Goal: Task Accomplishment & Management: Use online tool/utility

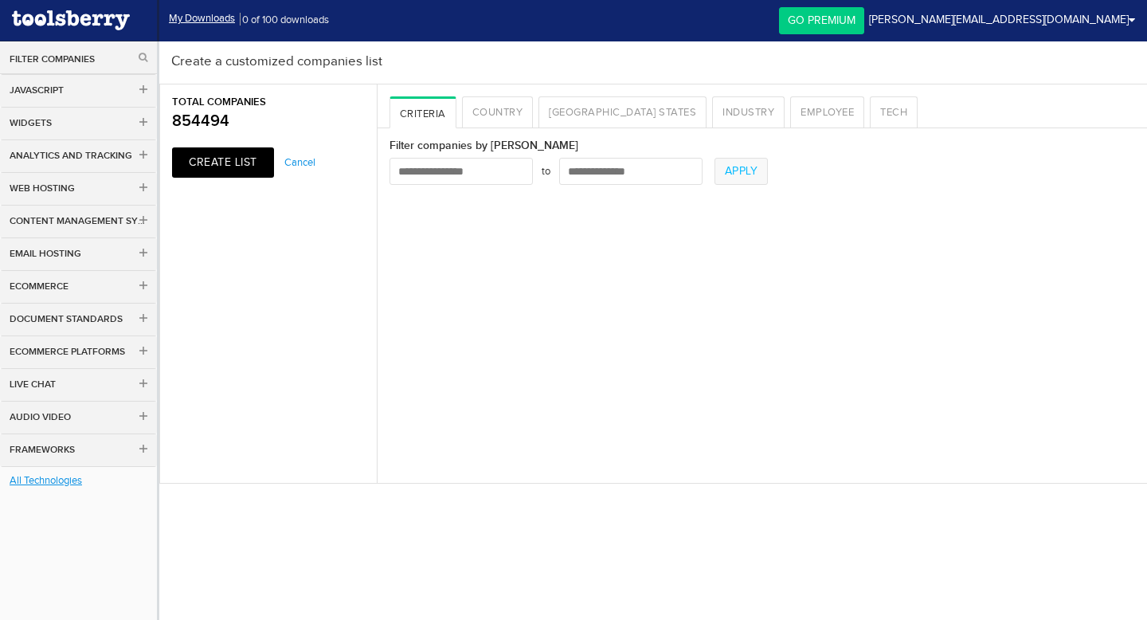
click at [474, 177] on input "number" at bounding box center [460, 171] width 143 height 27
click at [247, 159] on button "Create List" at bounding box center [223, 162] width 102 height 30
click at [582, 111] on link "[GEOGRAPHIC_DATA] States" at bounding box center [622, 112] width 168 height 32
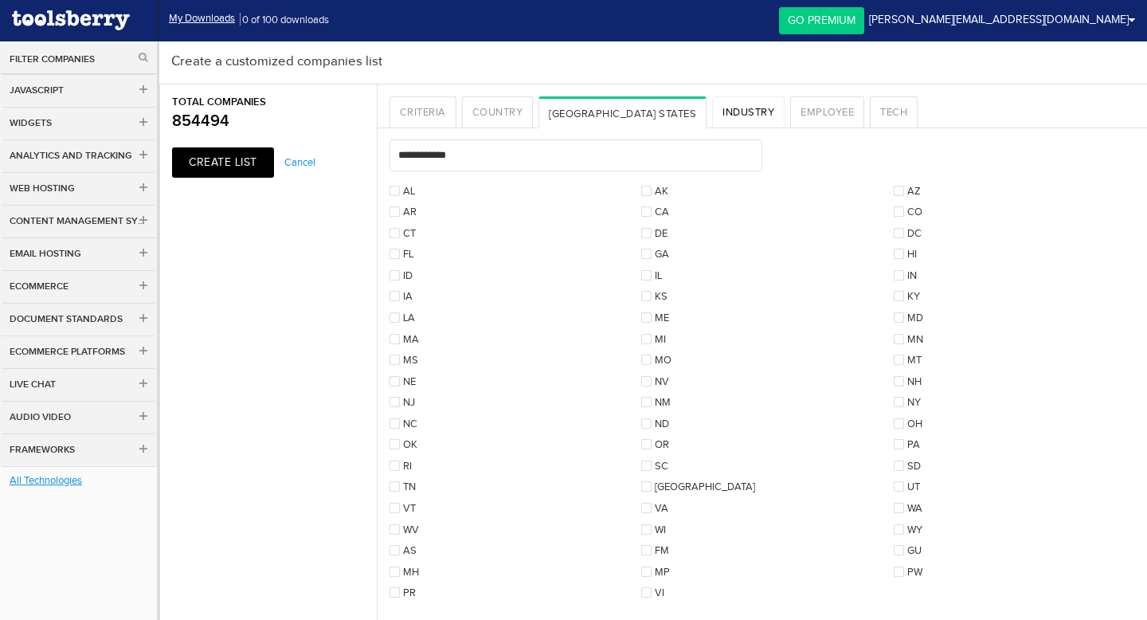
click at [712, 108] on link "Industry" at bounding box center [748, 112] width 72 height 32
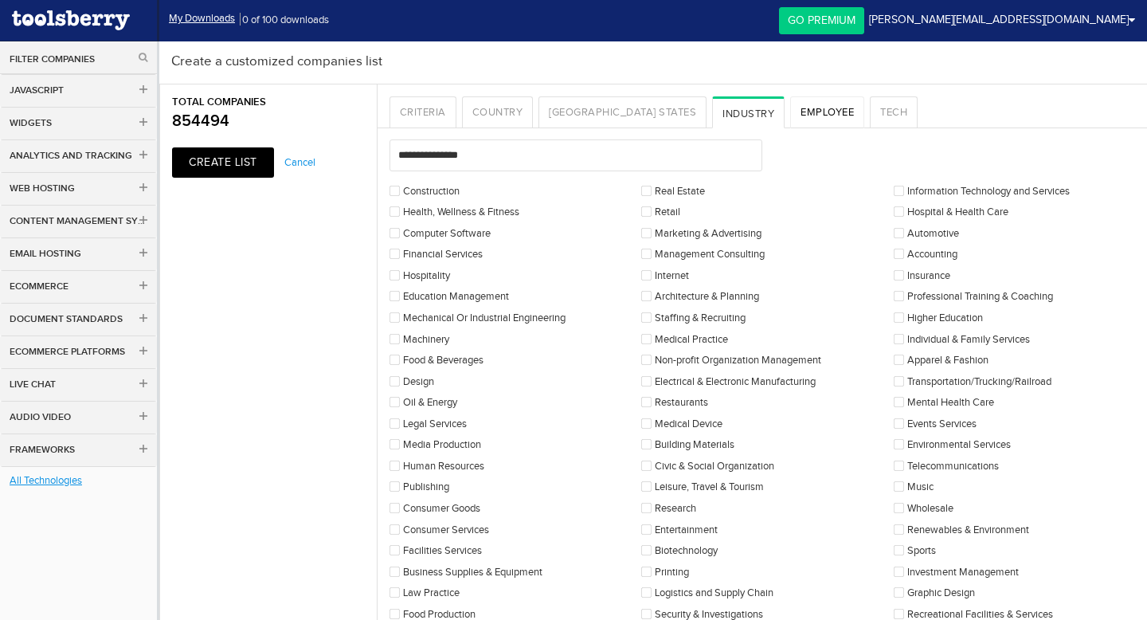
click at [790, 114] on link "Employee" at bounding box center [827, 112] width 74 height 32
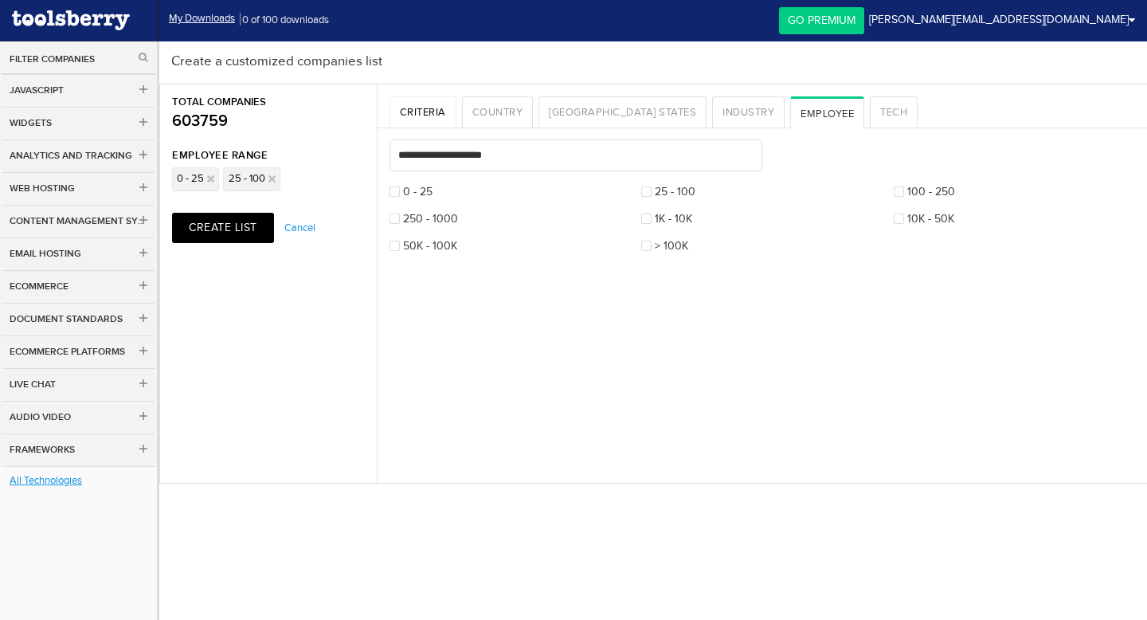
click at [429, 111] on link "Criteria" at bounding box center [422, 112] width 67 height 32
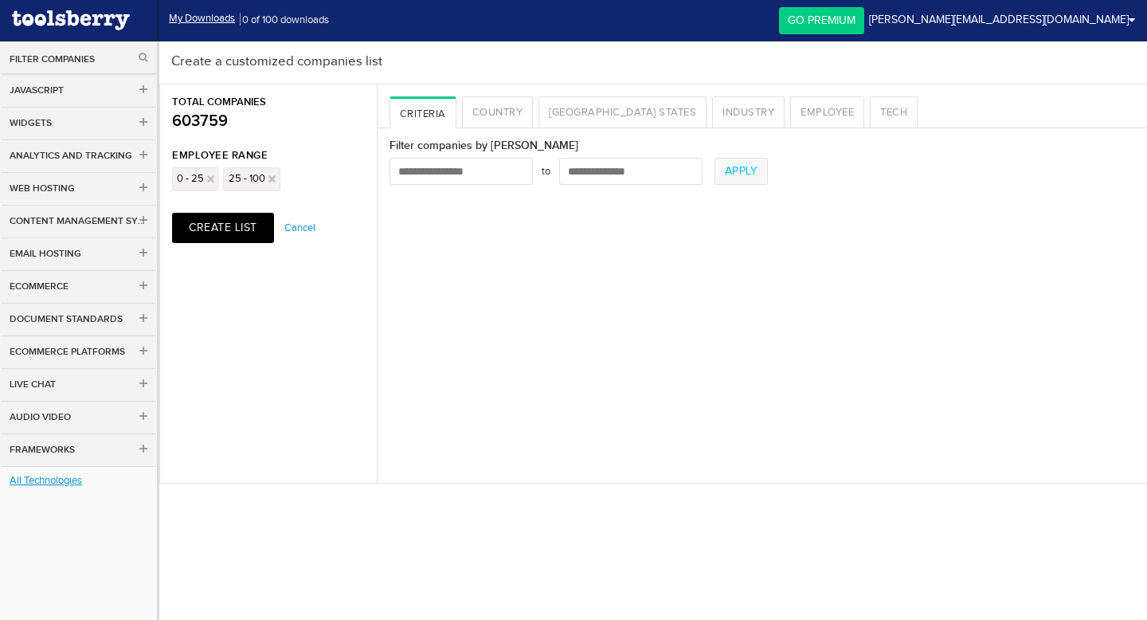
click at [494, 178] on input "number" at bounding box center [460, 171] width 143 height 27
click at [501, 125] on link "Country" at bounding box center [498, 112] width 72 height 32
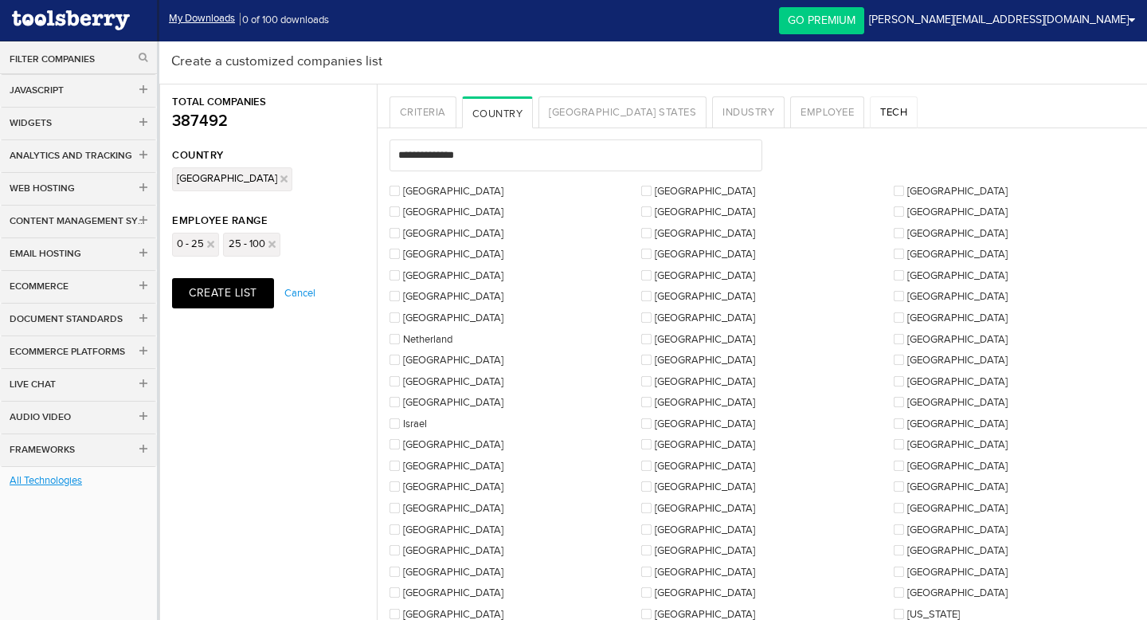
click at [870, 110] on link "Tech" at bounding box center [894, 112] width 48 height 32
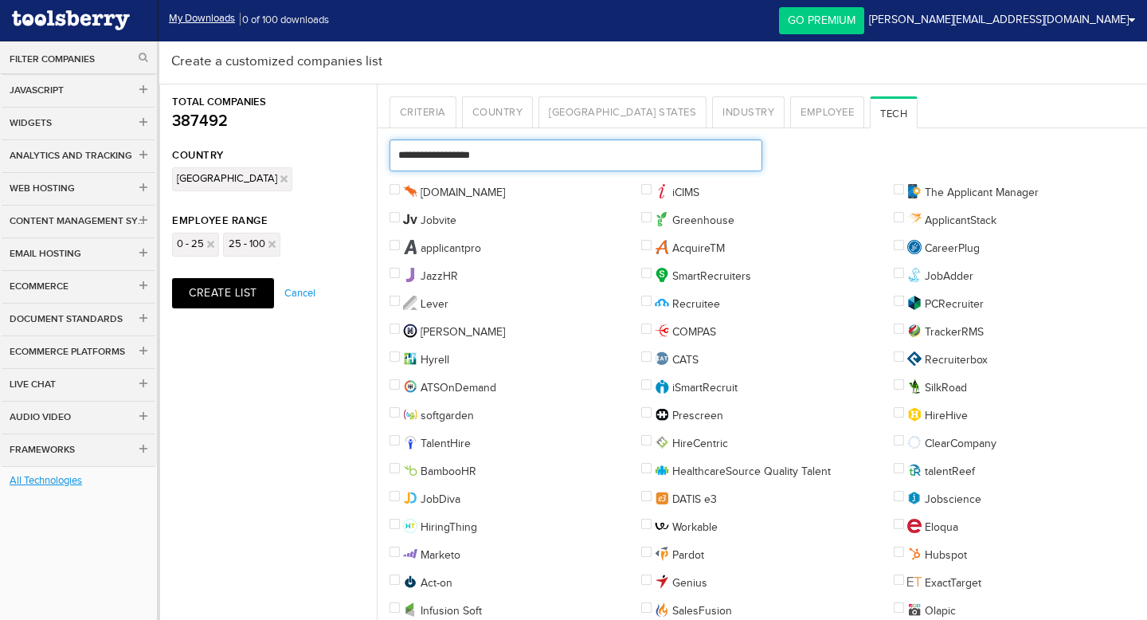
click at [610, 158] on input "text" at bounding box center [575, 155] width 373 height 32
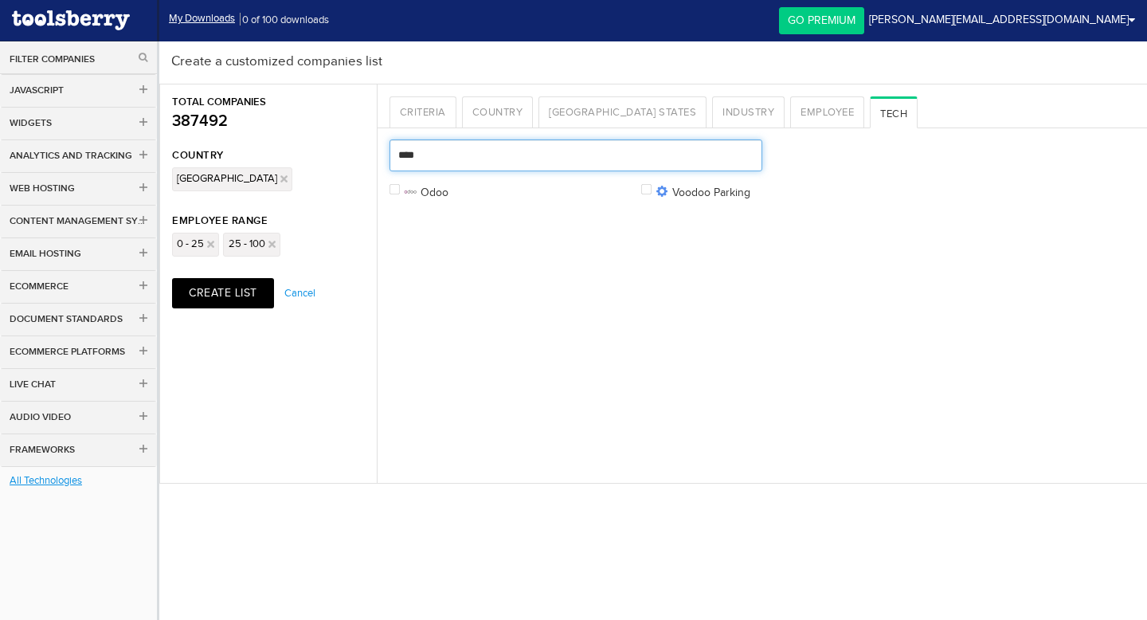
type input "****"
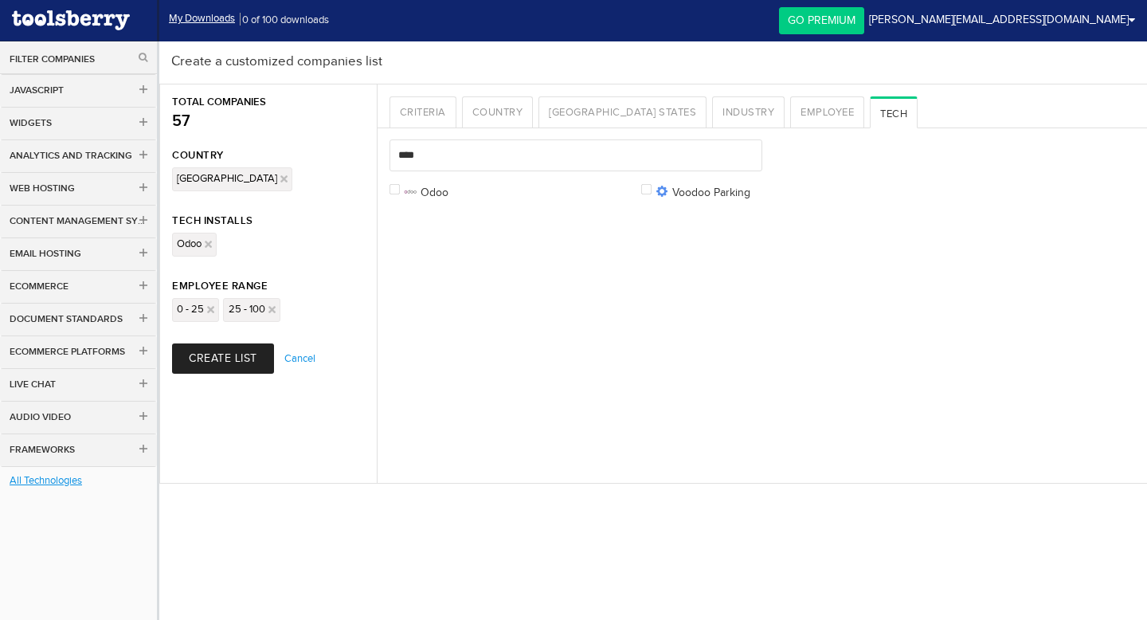
click at [217, 367] on button "Create List" at bounding box center [223, 358] width 102 height 30
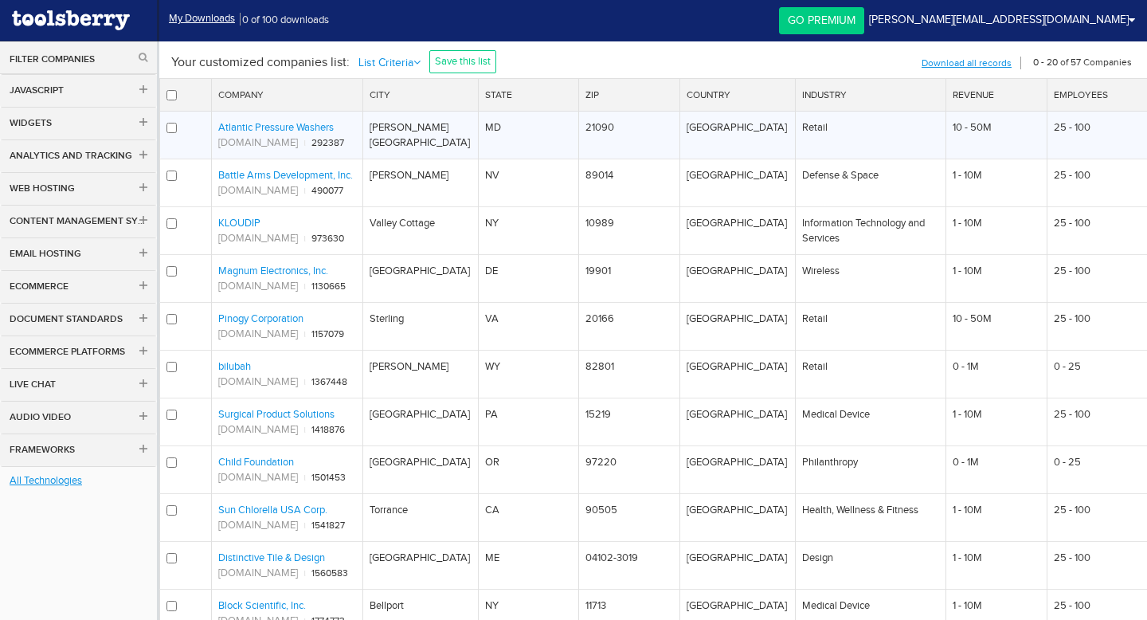
drag, startPoint x: 347, startPoint y: 127, endPoint x: 214, endPoint y: 126, distance: 133.0
click at [214, 126] on td "Atlantic Pressure Washers atlanticpressurewashers.com ι 292387" at bounding box center [287, 135] width 151 height 48
drag, startPoint x: 355, startPoint y: 141, endPoint x: 217, endPoint y: 139, distance: 138.6
click at [217, 139] on td "Atlantic Pressure Washers atlanticpressurewashers.com ι 292387" at bounding box center [287, 135] width 151 height 48
copy link "atlanticpressurewashers.com"
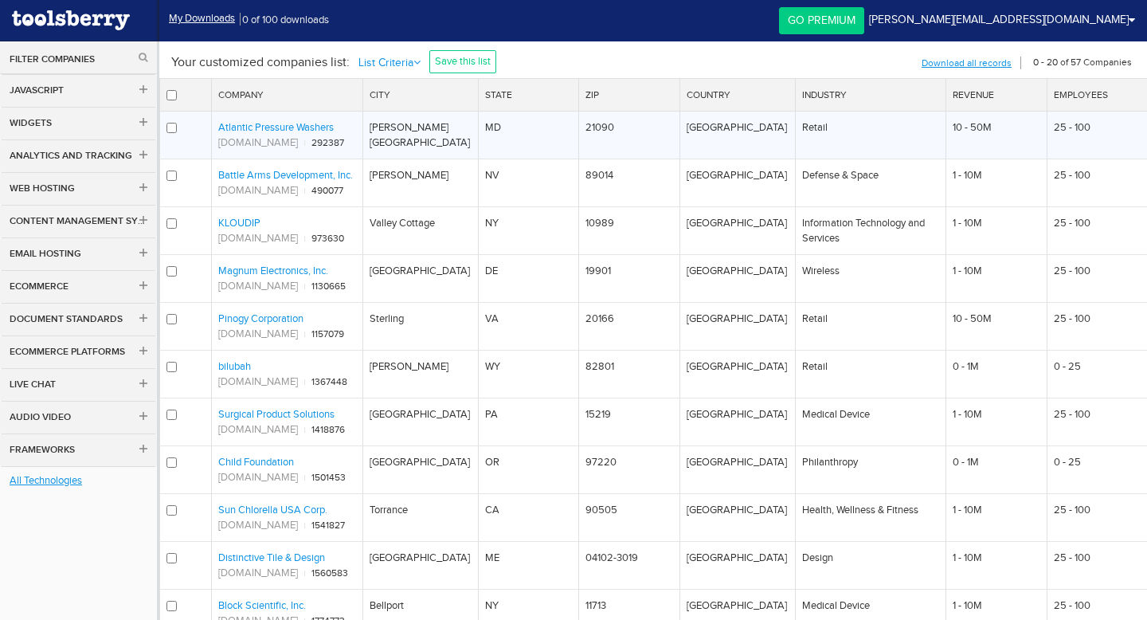
drag, startPoint x: 347, startPoint y: 127, endPoint x: 221, endPoint y: 128, distance: 126.6
click at [221, 128] on td "Atlantic Pressure Washers atlanticpressurewashers.com ι 292387" at bounding box center [287, 135] width 151 height 48
copy link "Atlantic Pressure Washers"
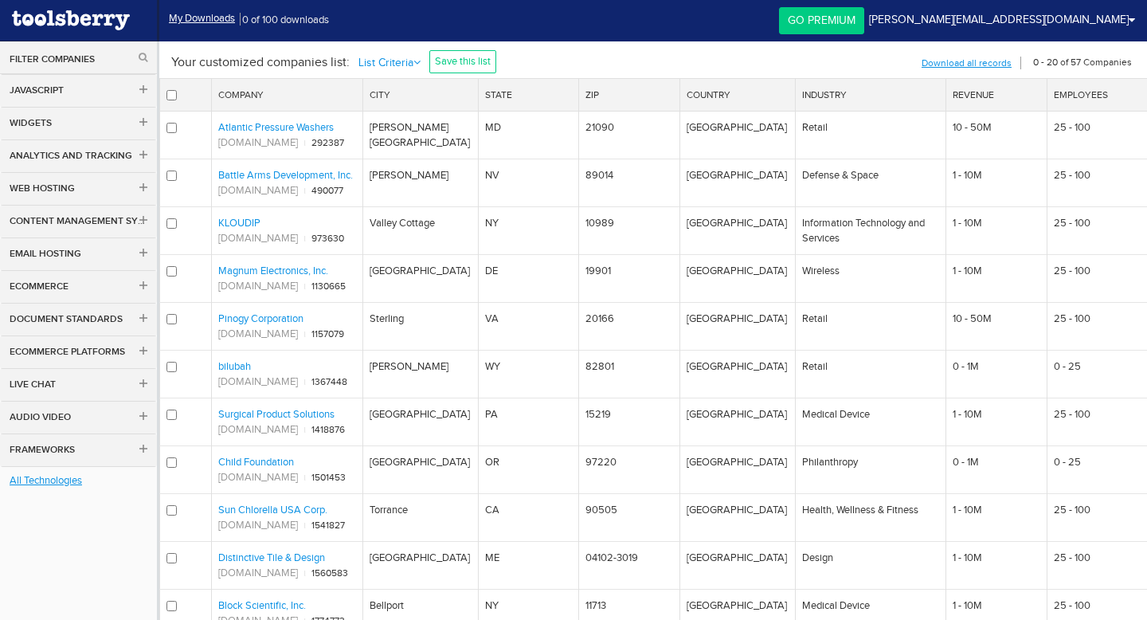
click at [331, 70] on li "Your customized companies list:" at bounding box center [260, 62] width 178 height 18
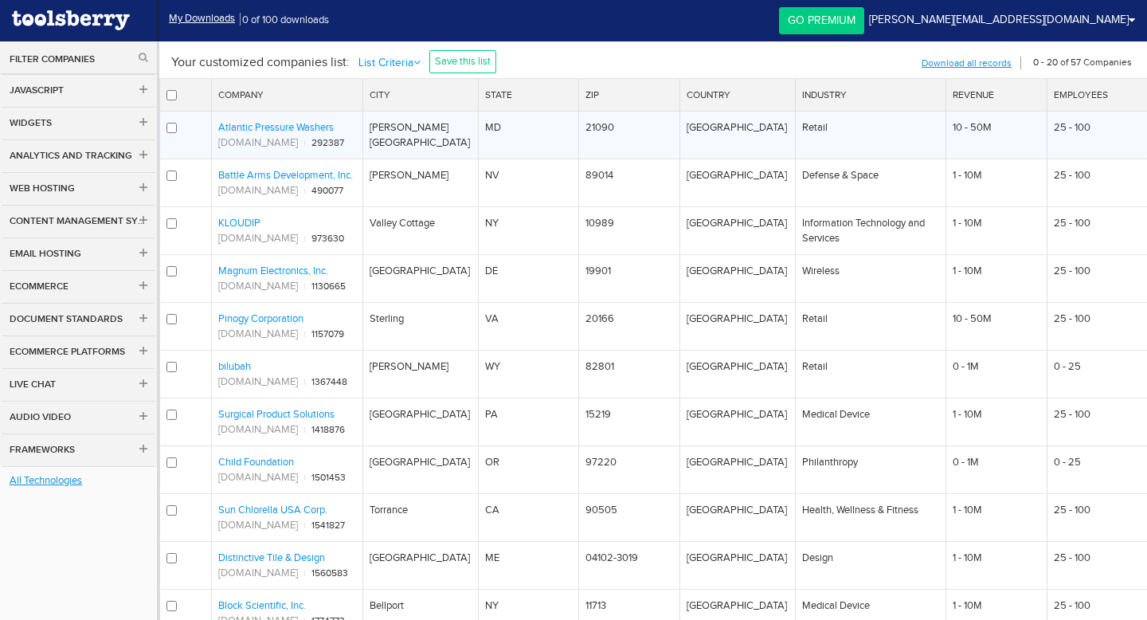
drag, startPoint x: 343, startPoint y: 125, endPoint x: 219, endPoint y: 125, distance: 124.2
click at [219, 125] on td "Atlantic Pressure Washers atlanticpressurewashers.com ι 292387" at bounding box center [287, 135] width 151 height 48
copy link "Atlantic Pressure Washers"
